Goal: Communication & Community: Answer question/provide support

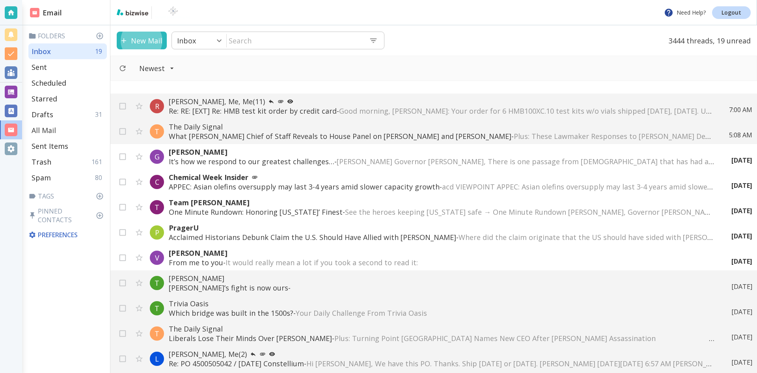
click at [54, 129] on p "All Mail" at bounding box center [44, 129] width 24 height 9
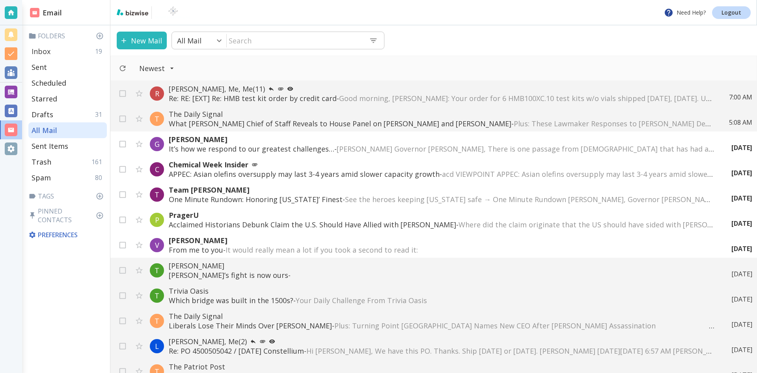
click at [43, 50] on p "Inbox" at bounding box center [41, 51] width 19 height 9
type input "0"
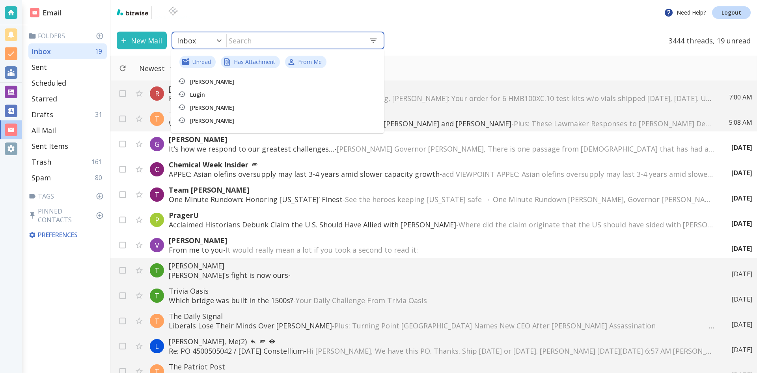
click at [269, 38] on input "text" at bounding box center [295, 40] width 136 height 16
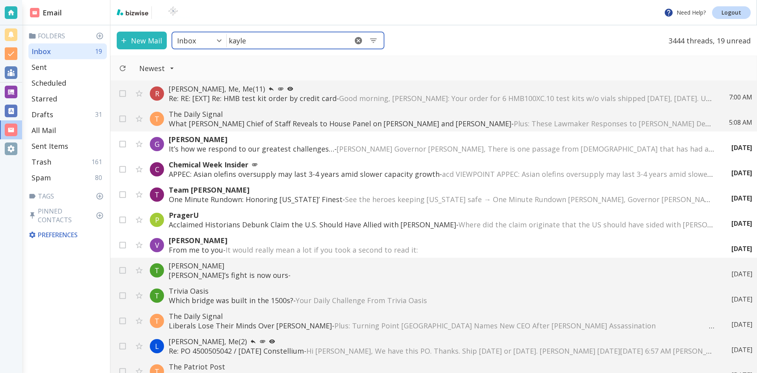
type input "kaylee"
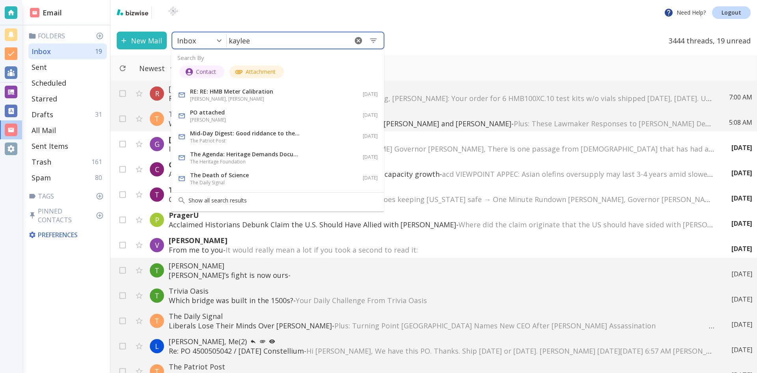
click at [225, 92] on p "RE: RE: HMB Meter Calibration" at bounding box center [245, 91] width 110 height 9
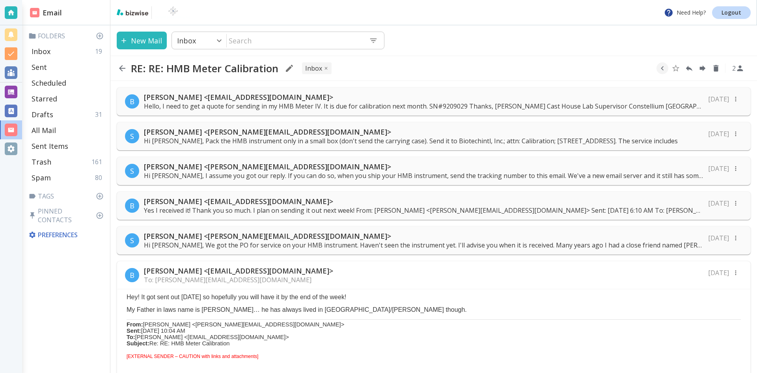
click at [131, 273] on p "B" at bounding box center [132, 274] width 5 height 9
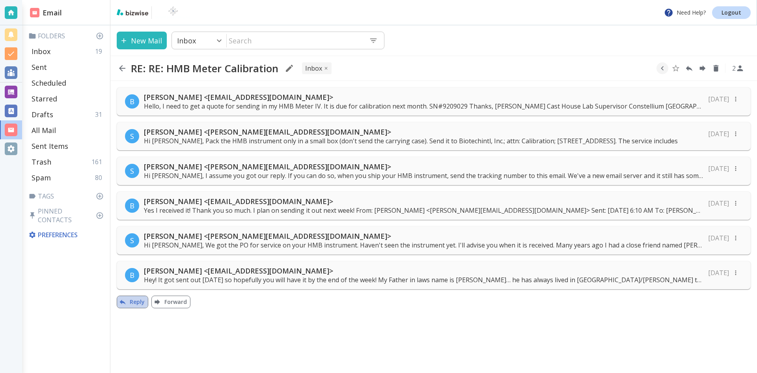
click at [136, 300] on button "Reply" at bounding box center [133, 301] width 32 height 13
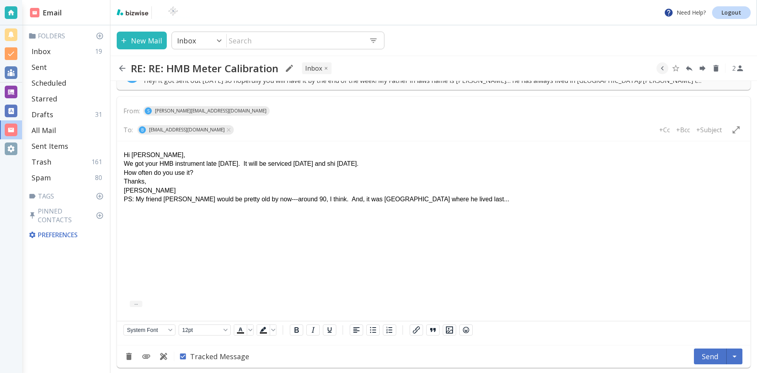
scroll to position [202, 0]
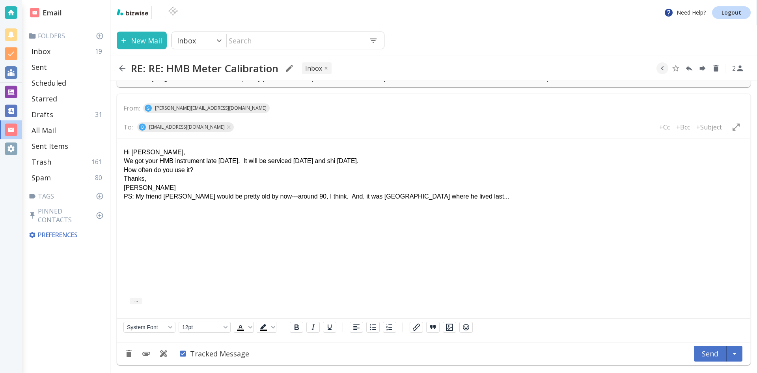
click at [338, 160] on p "We got your HMB instrument late [DATE]. It will be serviced [DATE] and shi [DAT…" at bounding box center [434, 161] width 620 height 9
click at [707, 353] on button "Send" at bounding box center [710, 353] width 33 height 16
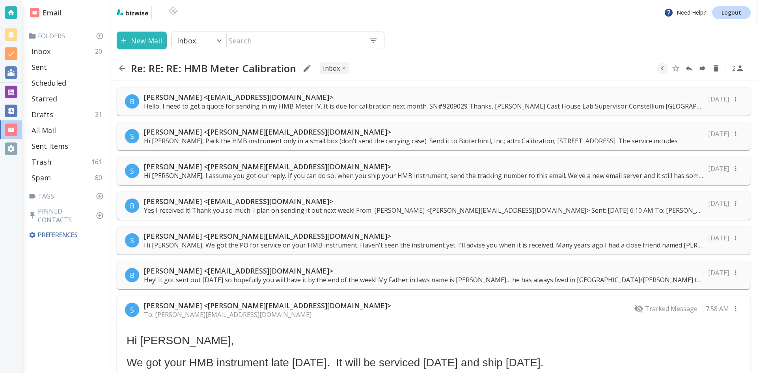
click at [41, 50] on p "Inbox" at bounding box center [41, 51] width 19 height 9
